Goal: Task Accomplishment & Management: Manage account settings

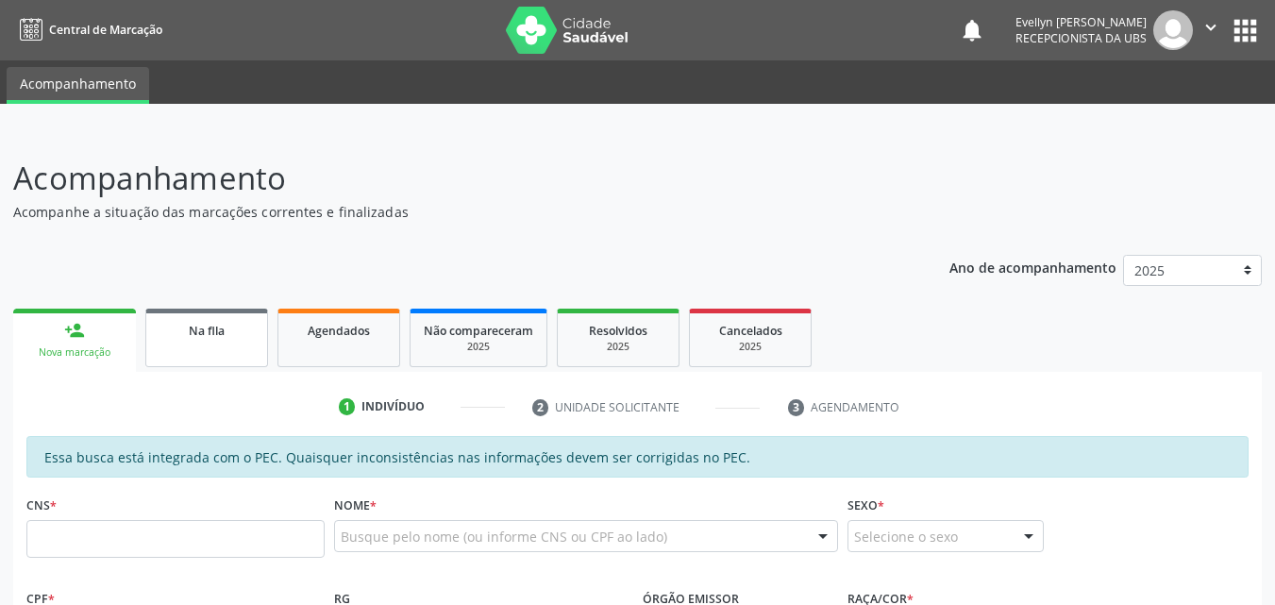
click at [213, 325] on span "Na fila" at bounding box center [207, 331] width 36 height 16
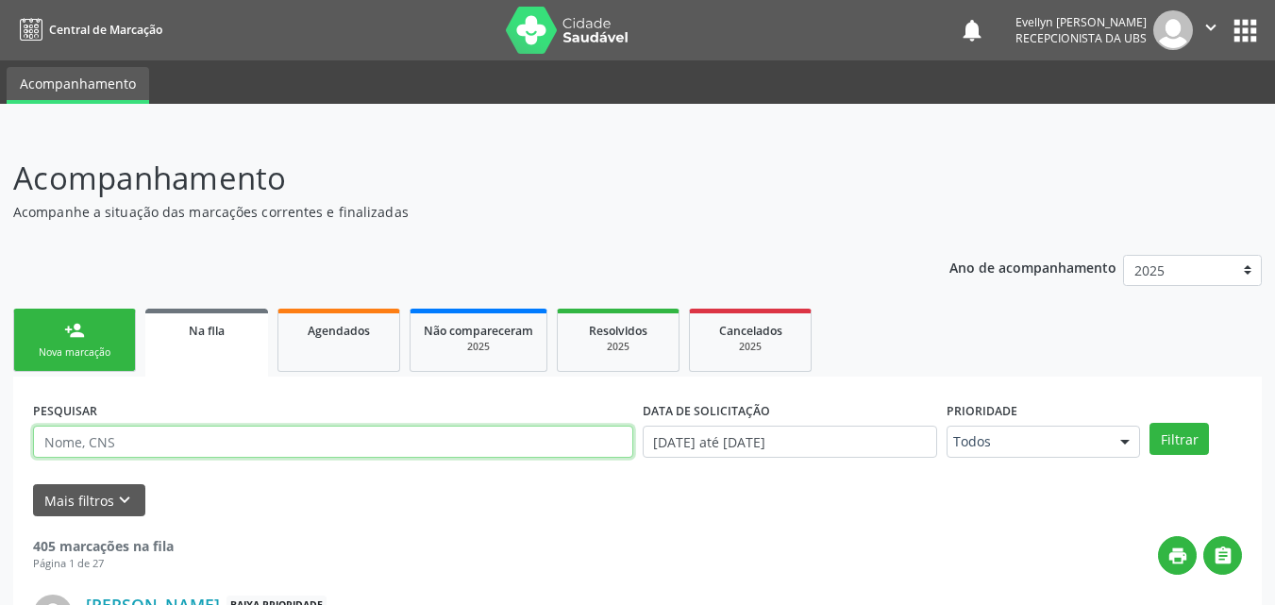
click at [232, 440] on input "text" at bounding box center [333, 442] width 600 height 32
click at [1149, 423] on button "Filtrar" at bounding box center [1178, 439] width 59 height 32
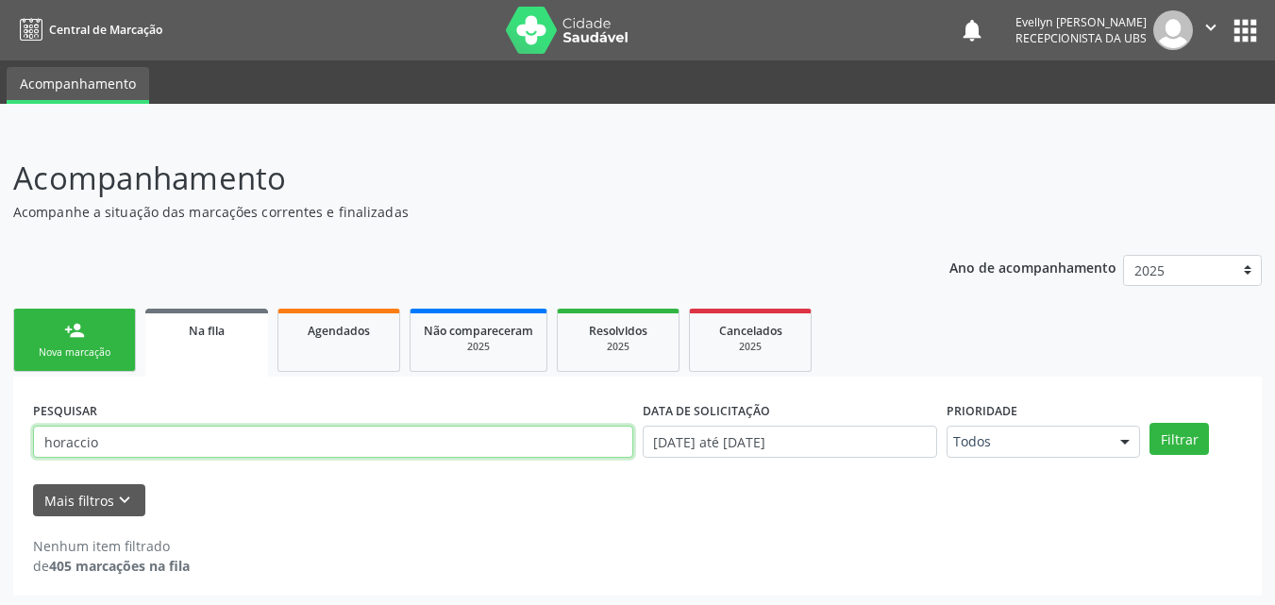
click at [82, 447] on input "horaccio" at bounding box center [333, 442] width 600 height 32
type input "[PERSON_NAME]"
click at [1149, 423] on button "Filtrar" at bounding box center [1178, 439] width 59 height 32
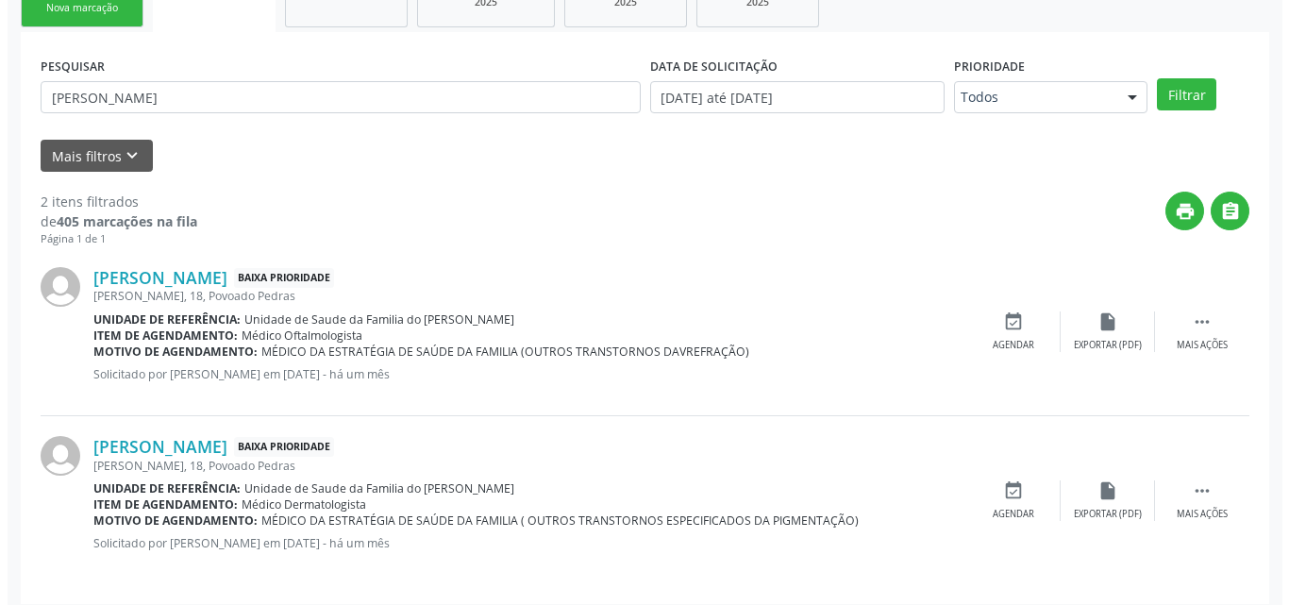
scroll to position [357, 0]
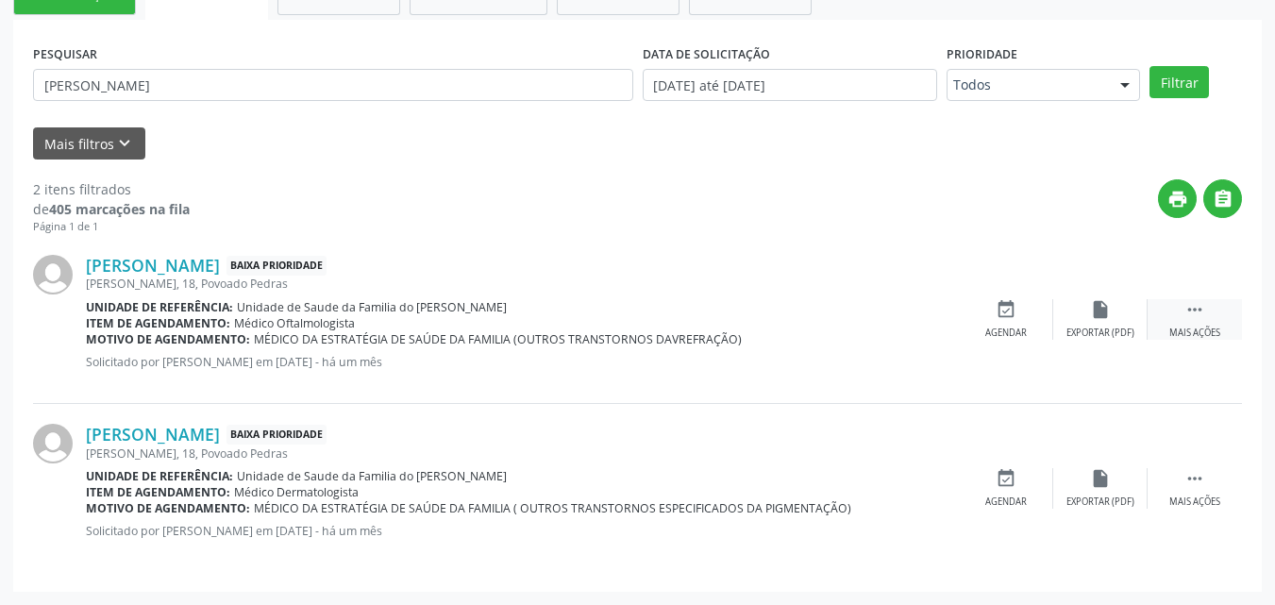
click at [1228, 310] on div " Mais ações" at bounding box center [1195, 319] width 94 height 41
click at [1004, 324] on div "cancel Cancelar" at bounding box center [1006, 319] width 94 height 41
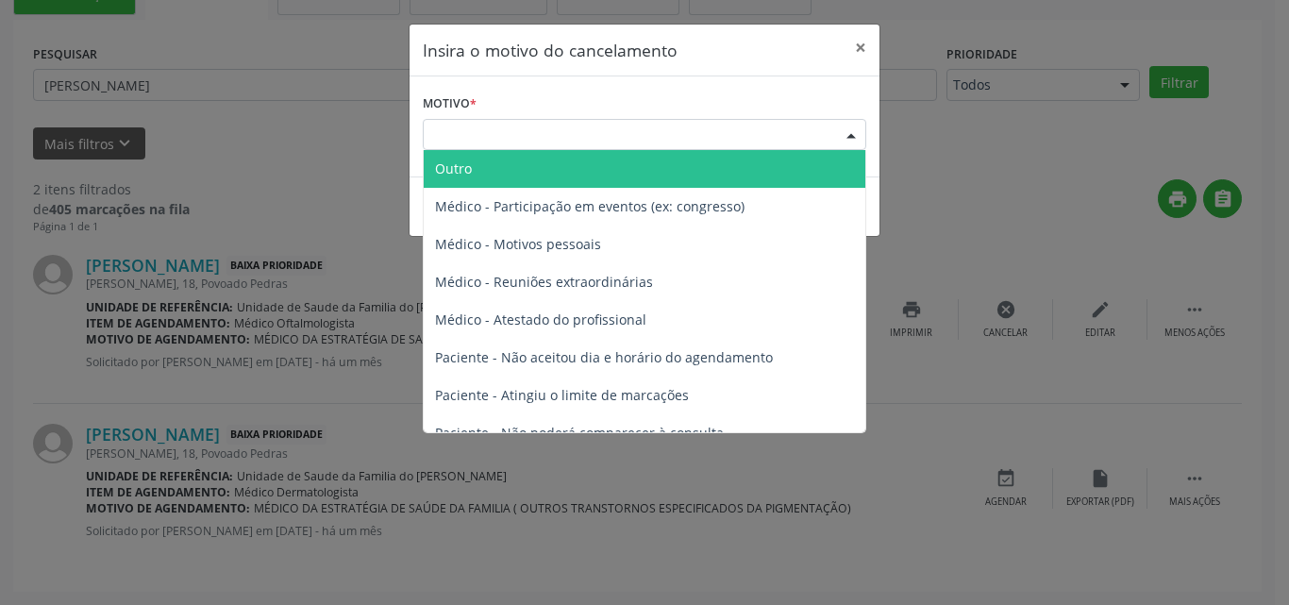
click at [602, 128] on div "Escolha o motivo" at bounding box center [645, 135] width 444 height 32
click at [603, 181] on span "Outro" at bounding box center [645, 169] width 442 height 38
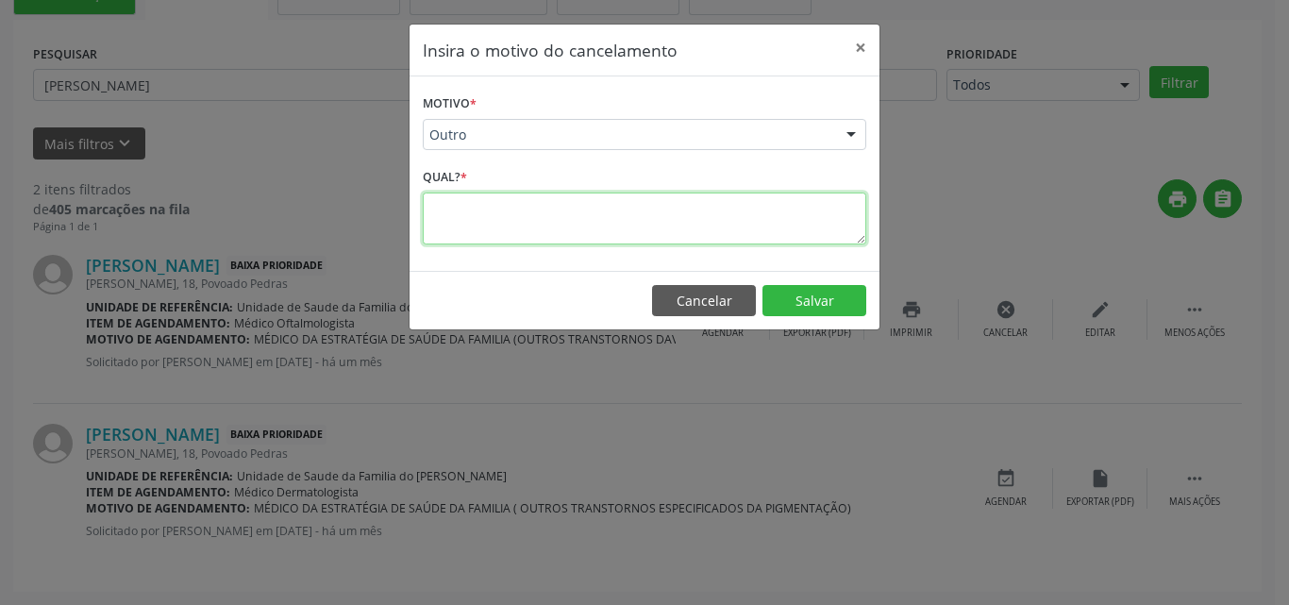
click at [600, 211] on textarea at bounding box center [645, 219] width 444 height 52
drag, startPoint x: 625, startPoint y: 210, endPoint x: 424, endPoint y: 187, distance: 202.4
click at [424, 187] on div "Qual? * paciente retirou para fazer fora" at bounding box center [645, 203] width 444 height 80
type textarea "paciente retirou para fazer fora"
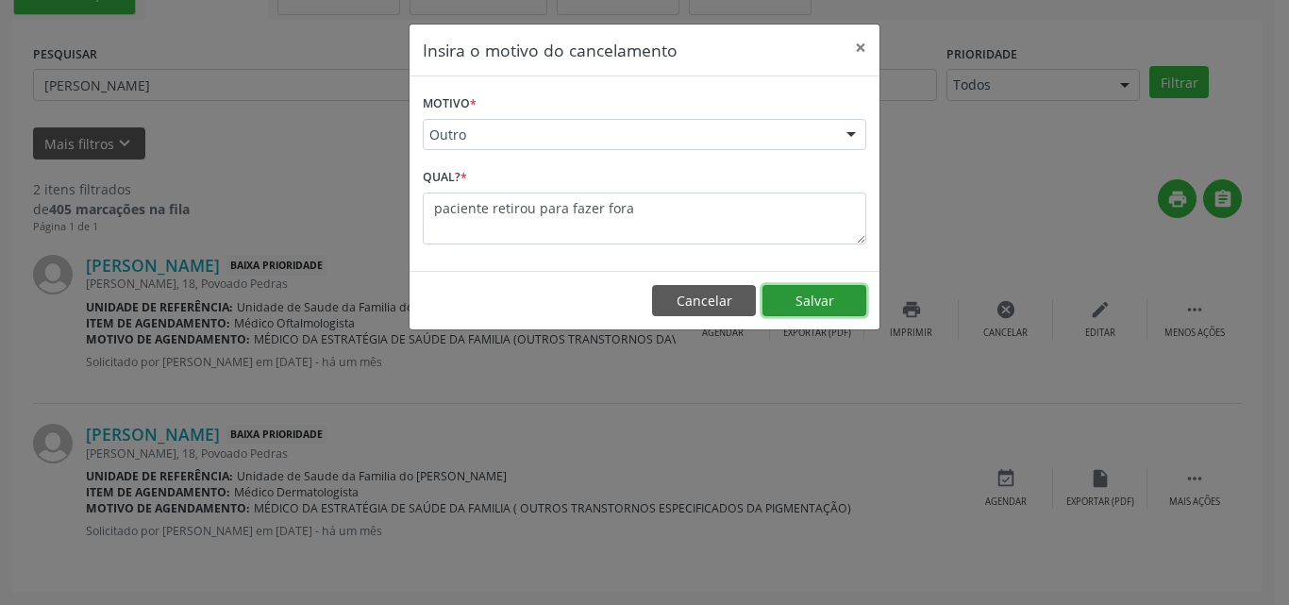
click at [849, 306] on button "Salvar" at bounding box center [815, 301] width 104 height 32
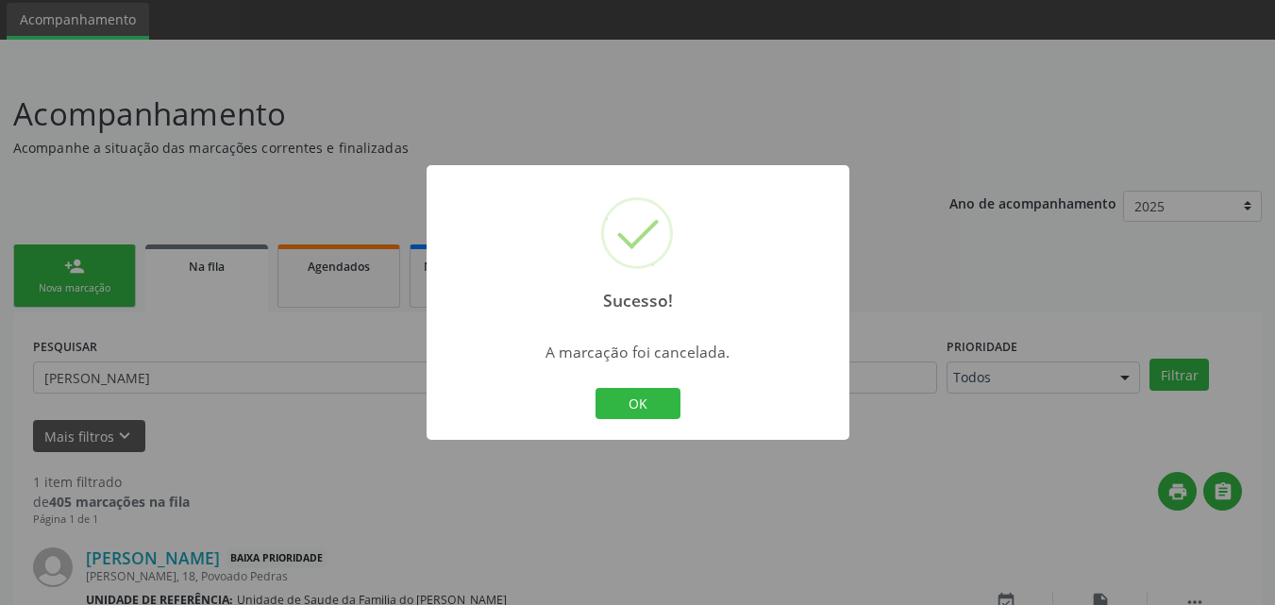
scroll to position [188, 0]
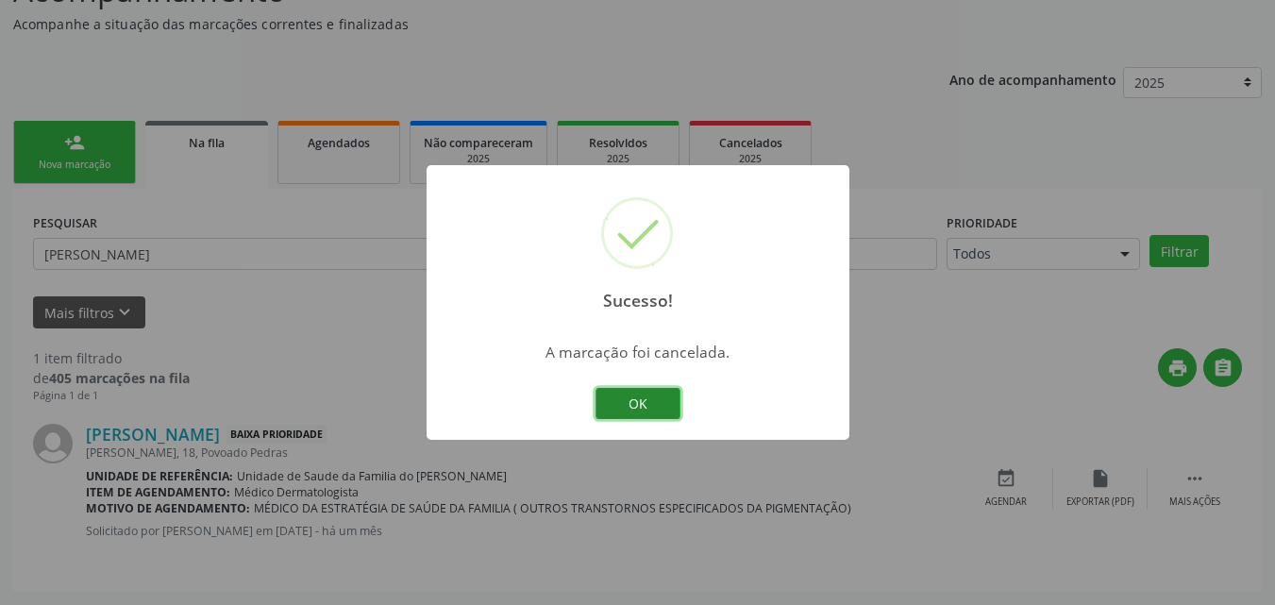
click at [661, 396] on button "OK" at bounding box center [638, 404] width 85 height 32
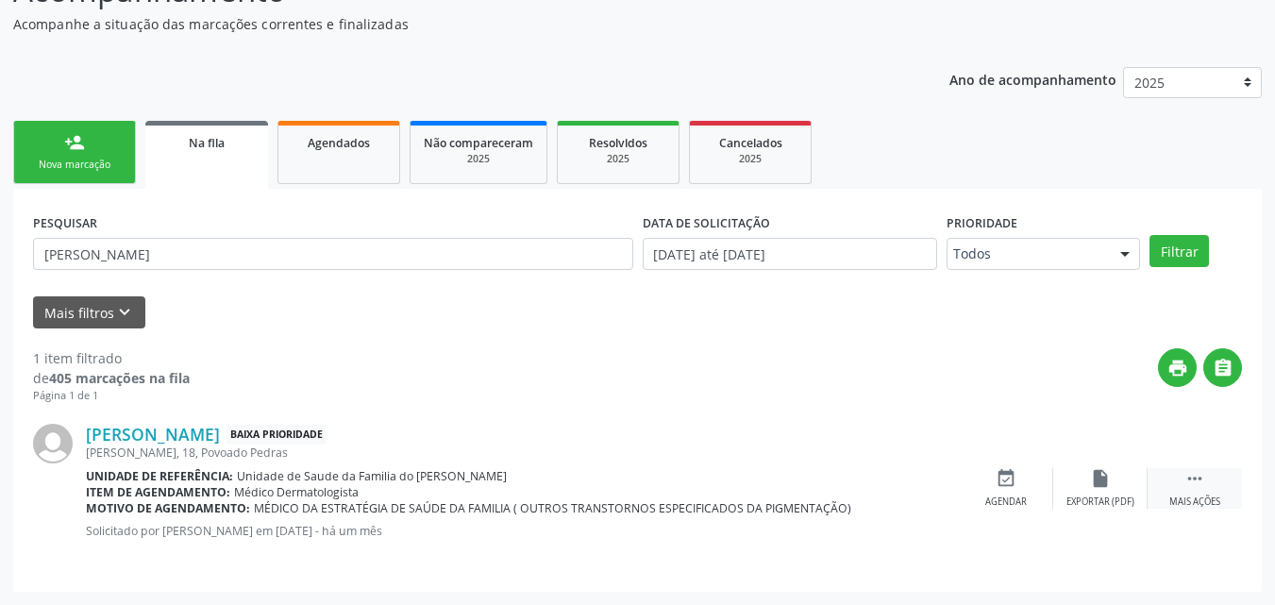
click at [1198, 495] on div "Mais ações" at bounding box center [1194, 501] width 51 height 13
click at [1086, 479] on div "edit Editar" at bounding box center [1100, 488] width 94 height 41
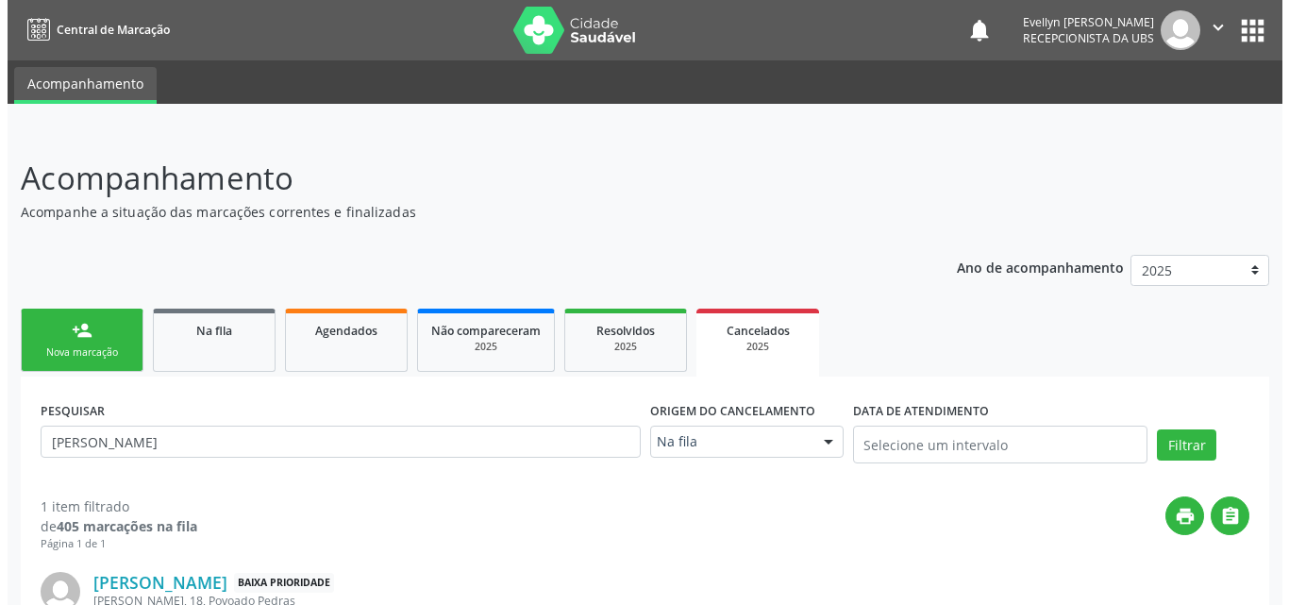
scroll to position [148, 0]
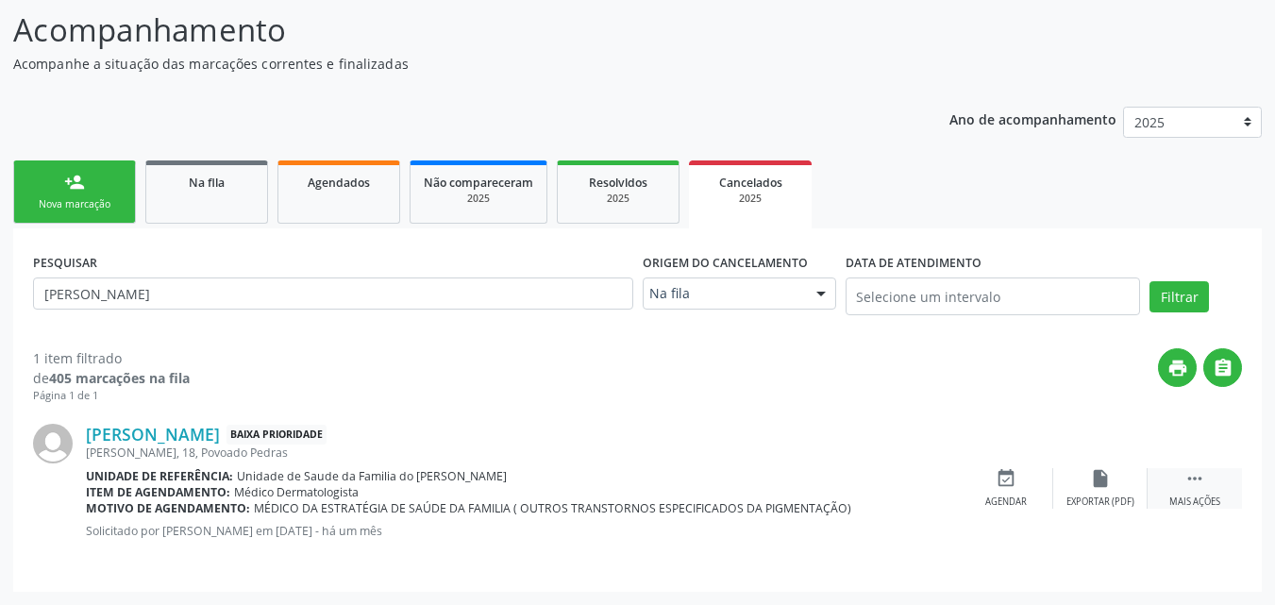
click at [1195, 501] on div "Mais ações" at bounding box center [1194, 501] width 51 height 13
click at [1009, 489] on div "cancel Cancelar" at bounding box center [1006, 488] width 94 height 41
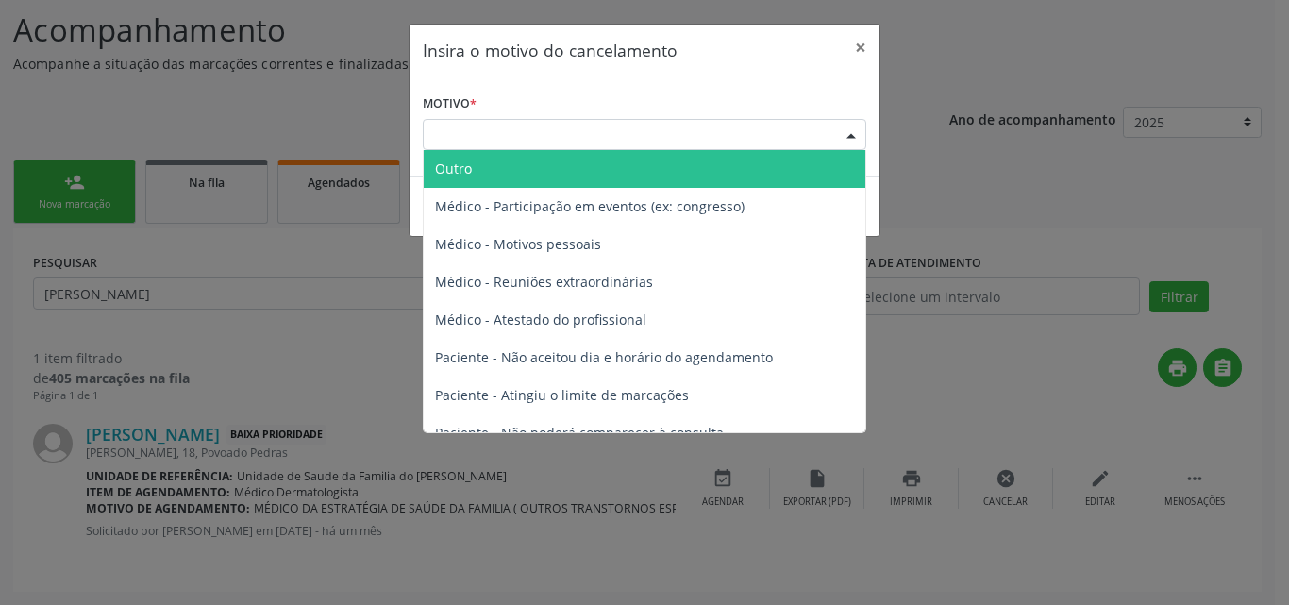
click at [642, 119] on div "Escolha o motivo" at bounding box center [645, 135] width 444 height 32
click at [626, 174] on span "Outro" at bounding box center [645, 169] width 442 height 38
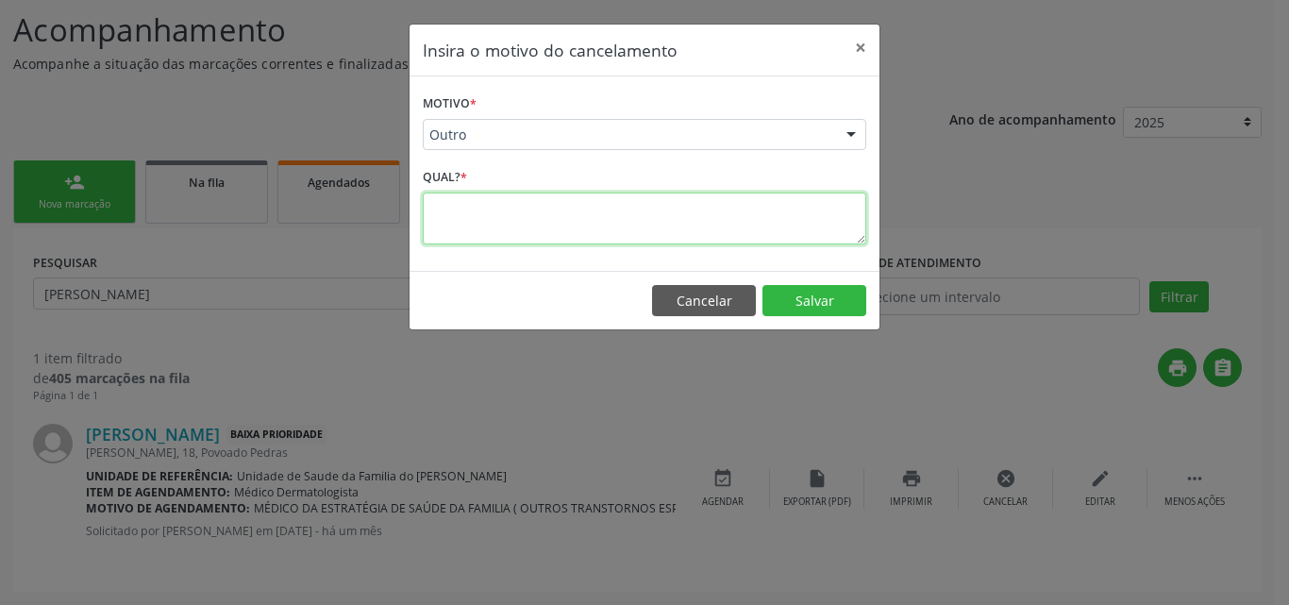
click at [602, 223] on textarea at bounding box center [645, 219] width 444 height 52
paste textarea "paciente retirou para fazer fora"
type textarea "paciente retirou para fazer fora"
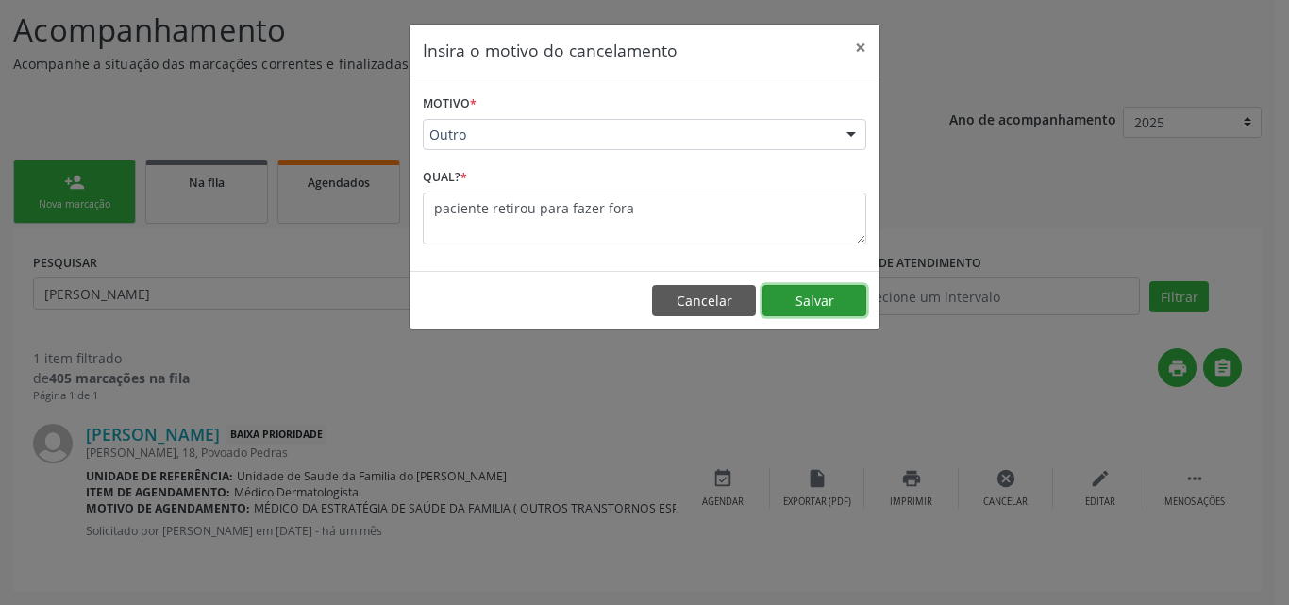
click at [819, 313] on button "Salvar" at bounding box center [815, 301] width 104 height 32
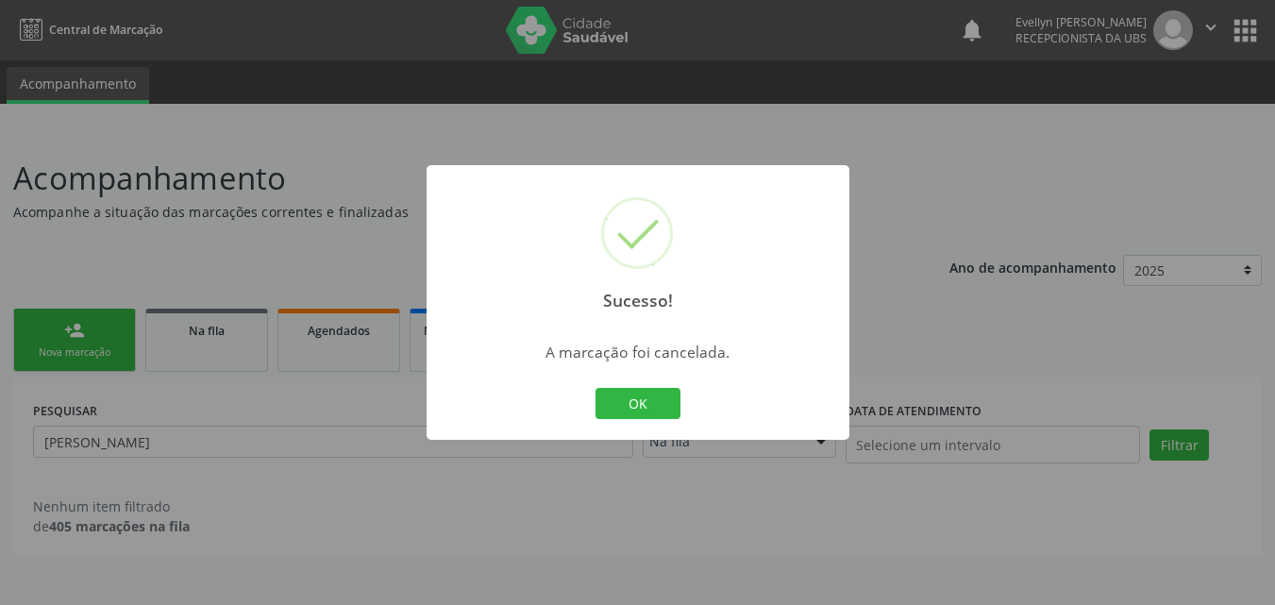
scroll to position [0, 0]
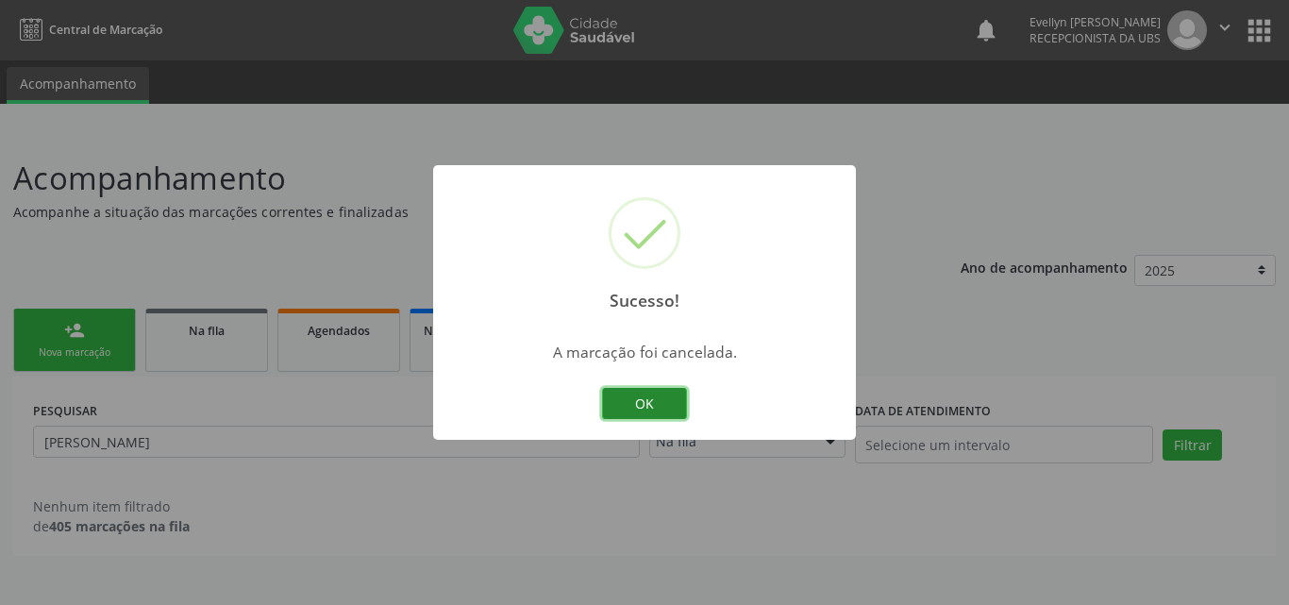
click at [659, 391] on button "OK" at bounding box center [644, 404] width 85 height 32
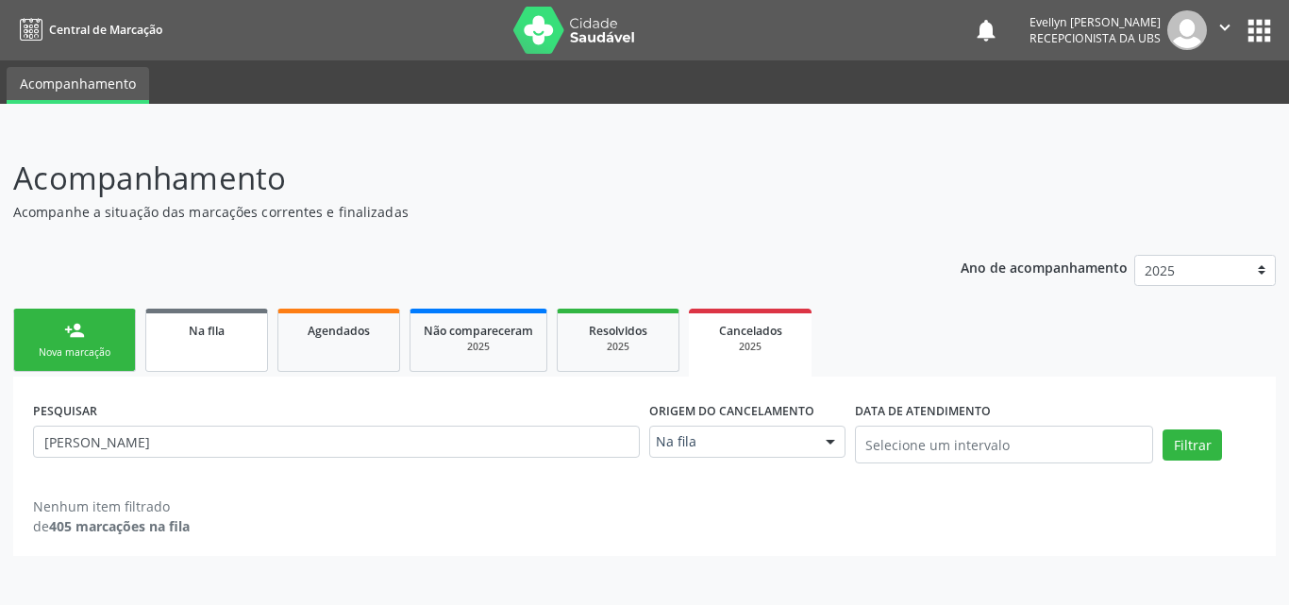
click at [214, 318] on link "Na fila" at bounding box center [206, 340] width 123 height 63
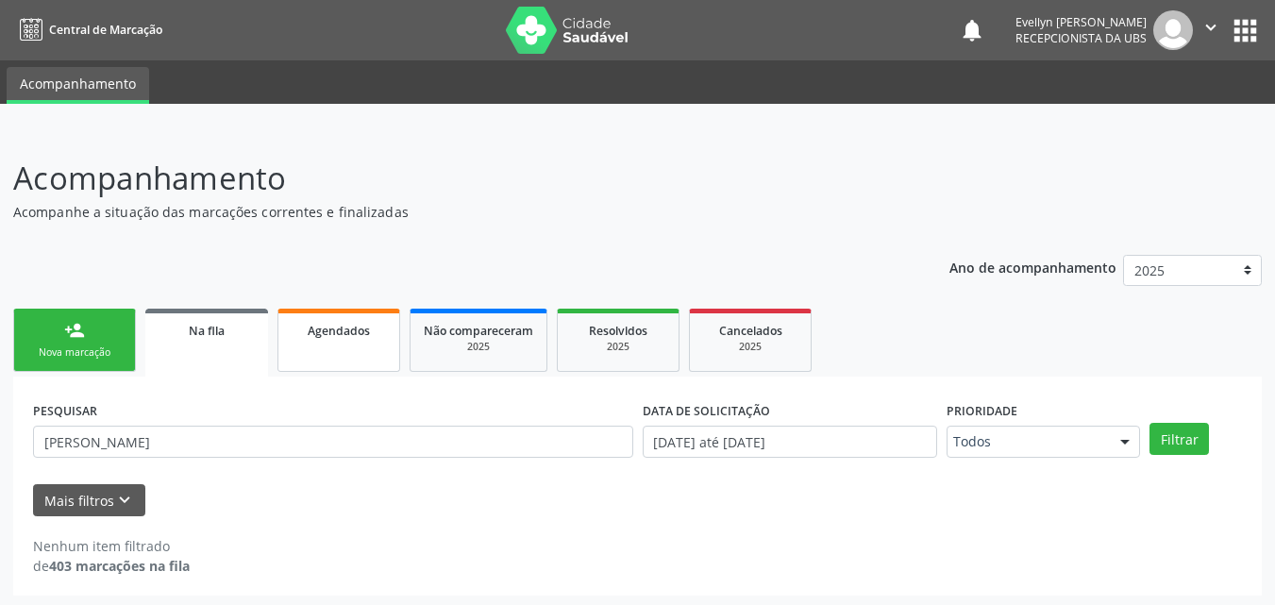
click at [358, 344] on link "Agendados" at bounding box center [338, 340] width 123 height 63
